Goal: Use online tool/utility: Use online tool/utility

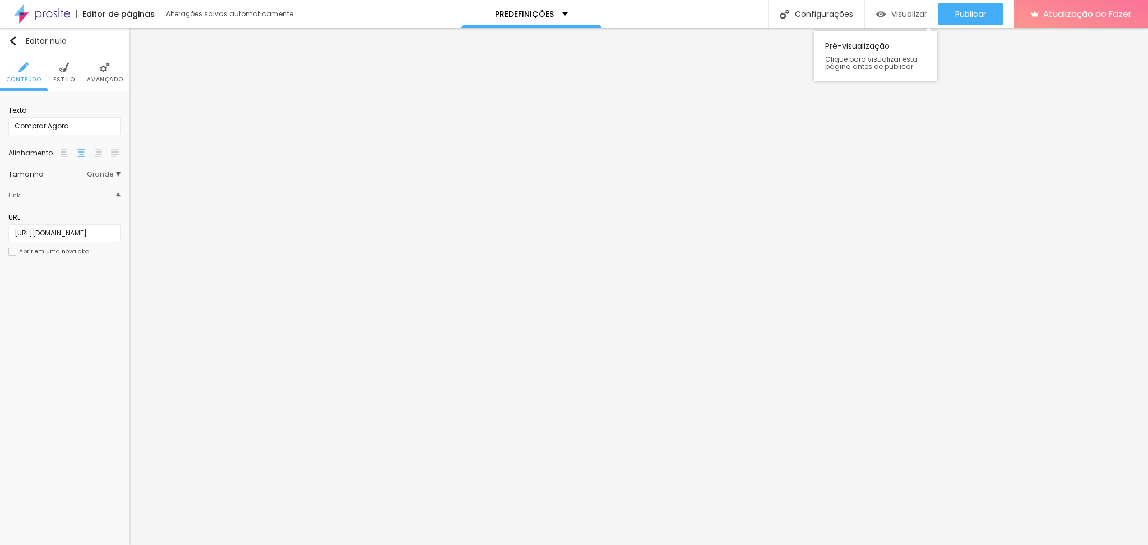
click at [891, 13] on font "Visualizar" at bounding box center [909, 13] width 36 height 11
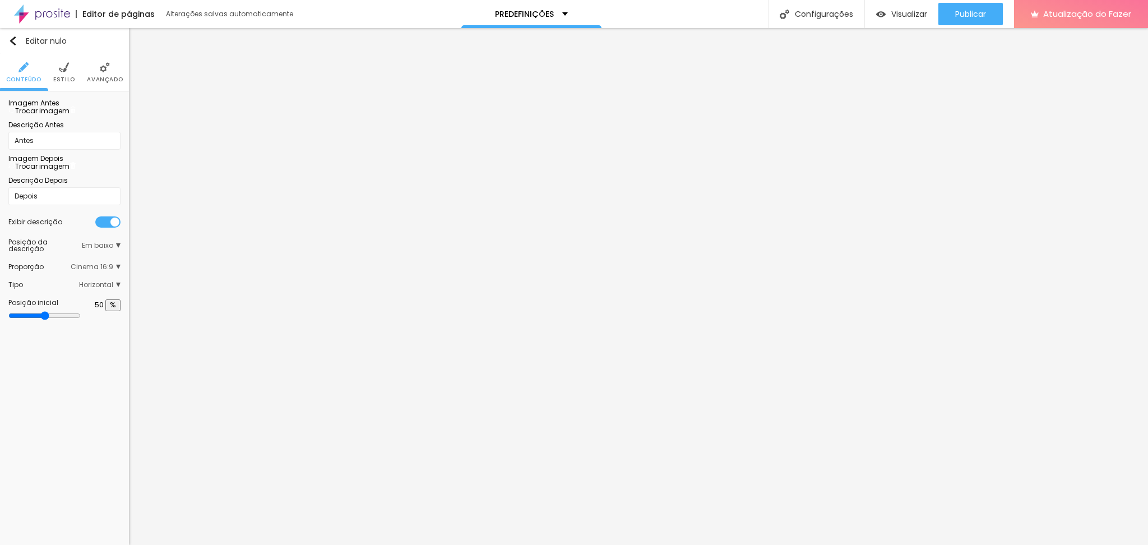
type input "17"
type input "14"
type input "23"
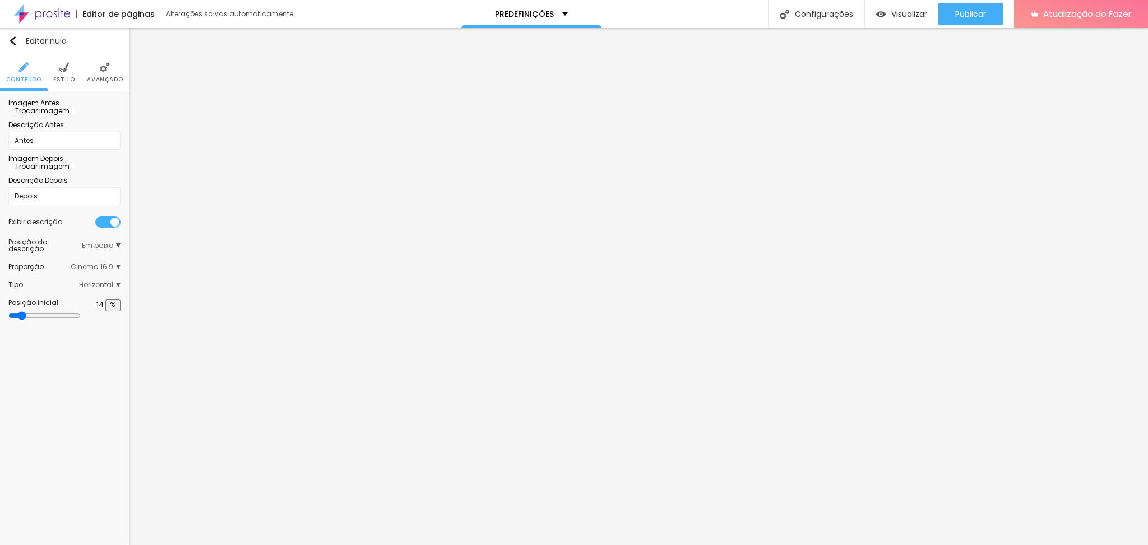
type input "23"
type input "41"
type input "45"
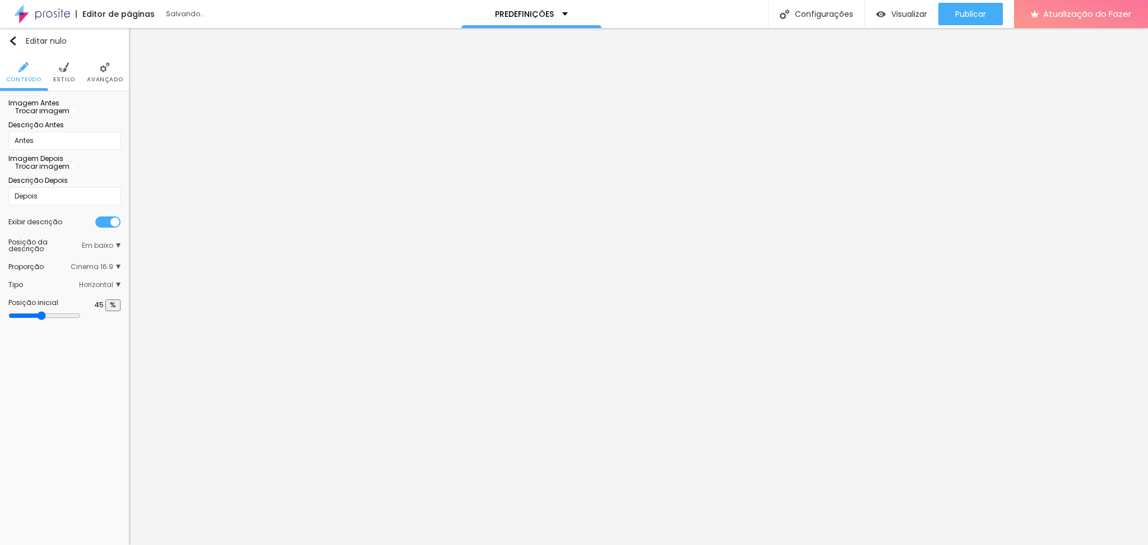
type input "48"
type input "50"
type input "51"
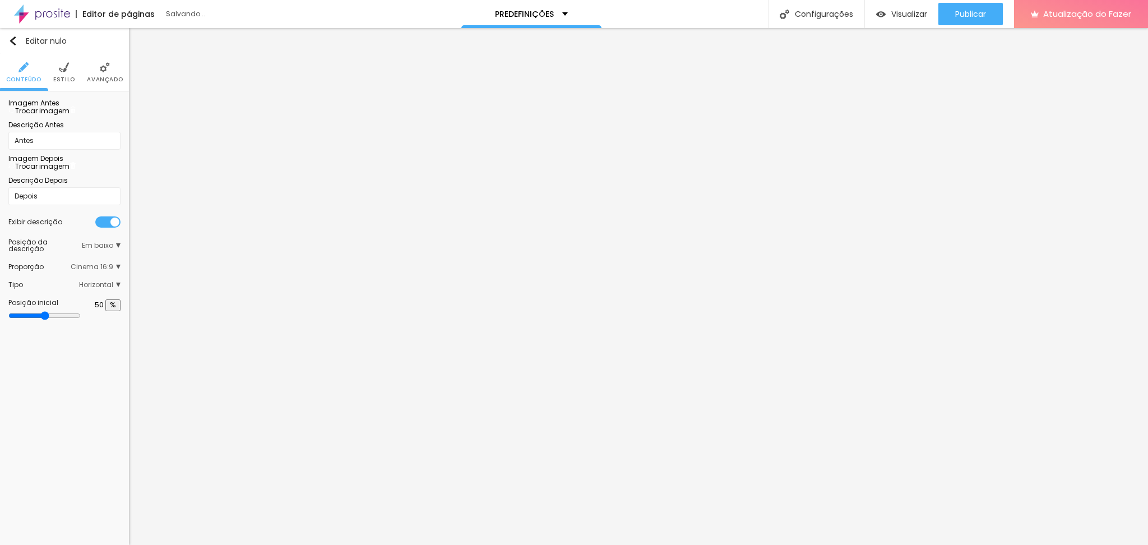
type input "51"
type input "52"
type input "51"
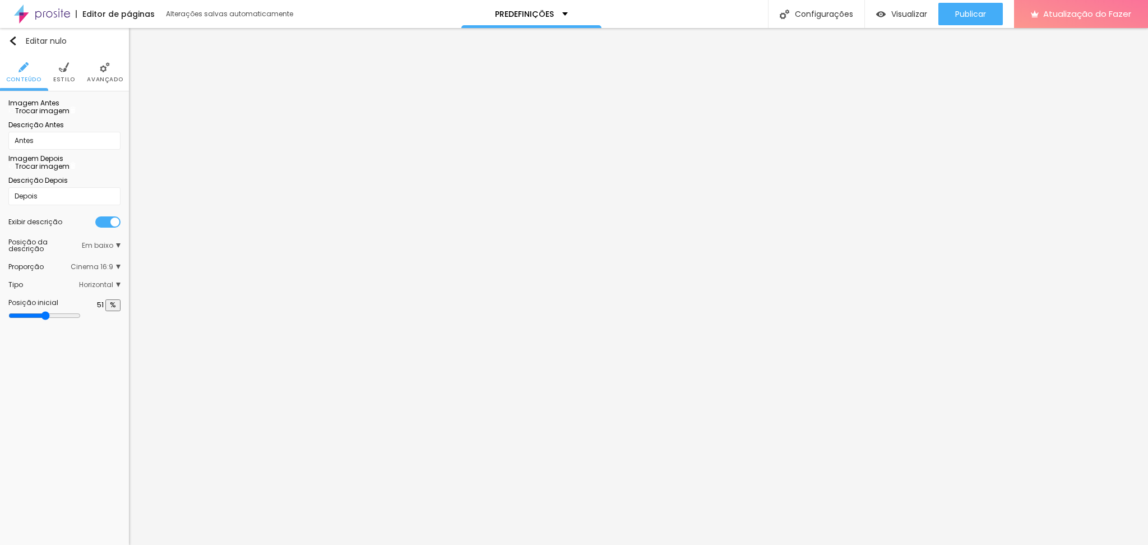
type input "50"
click at [64, 320] on input "range" at bounding box center [44, 315] width 72 height 9
click at [63, 66] on img at bounding box center [64, 67] width 10 height 10
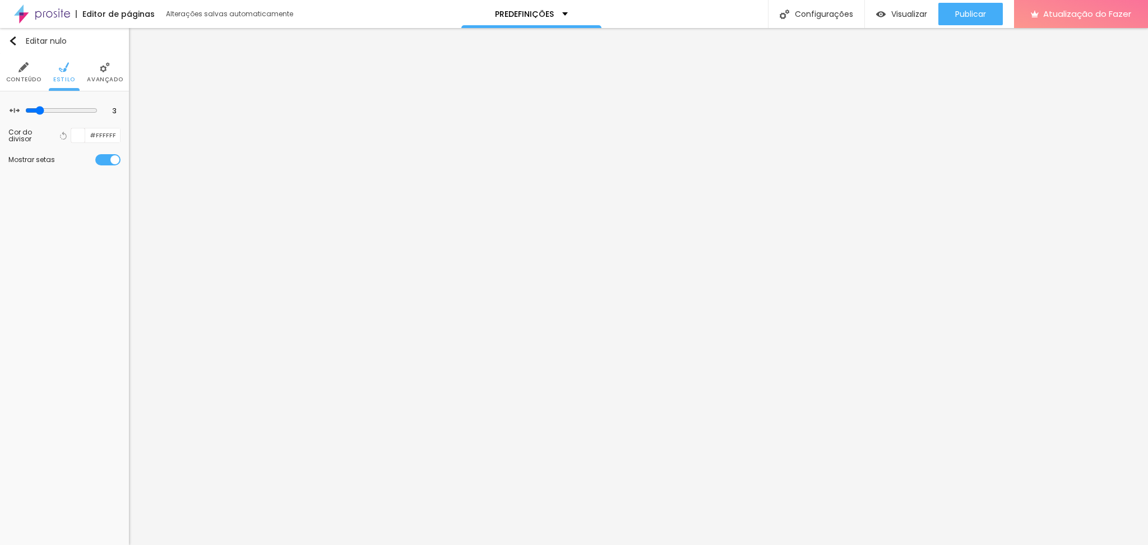
click at [104, 71] on img at bounding box center [105, 67] width 10 height 10
click at [24, 69] on img at bounding box center [23, 67] width 10 height 10
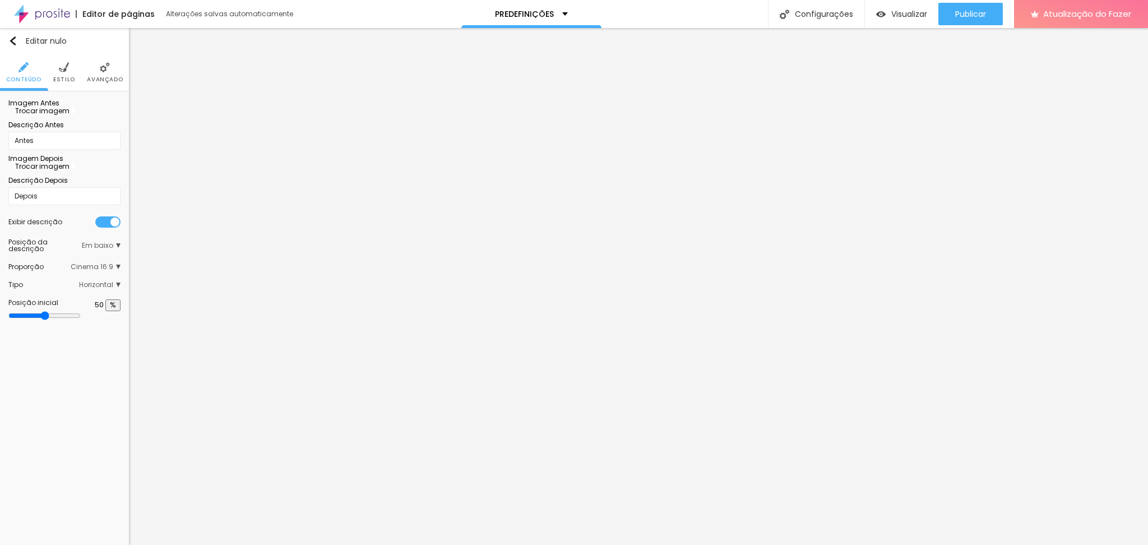
click at [114, 252] on span "Em baixo" at bounding box center [101, 245] width 39 height 13
click at [109, 271] on font "Cinema 16:9" at bounding box center [92, 267] width 43 height 10
